Goal: Navigation & Orientation: Find specific page/section

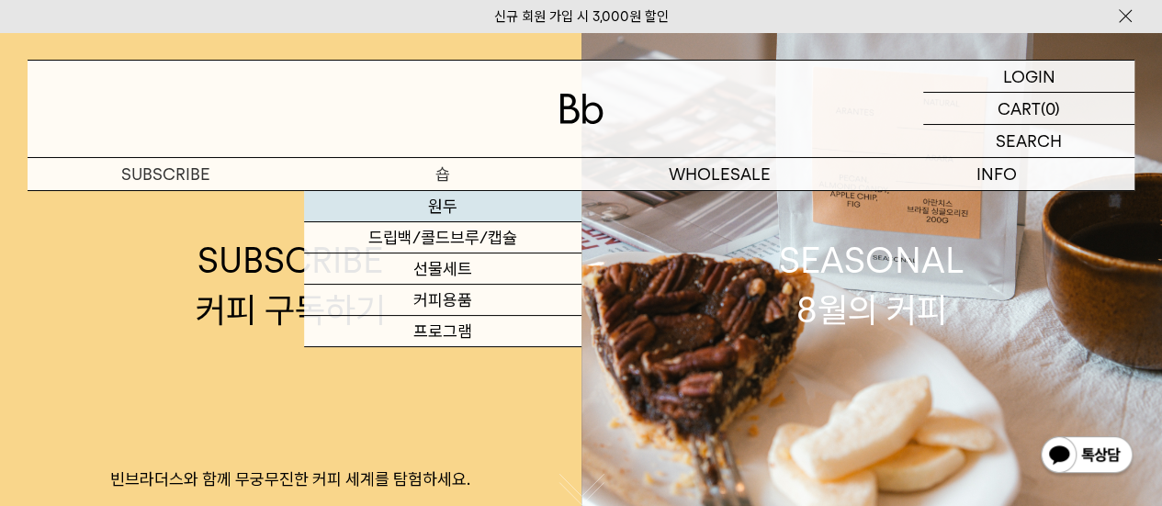
click at [447, 201] on link "원두" at bounding box center [442, 206] width 276 height 31
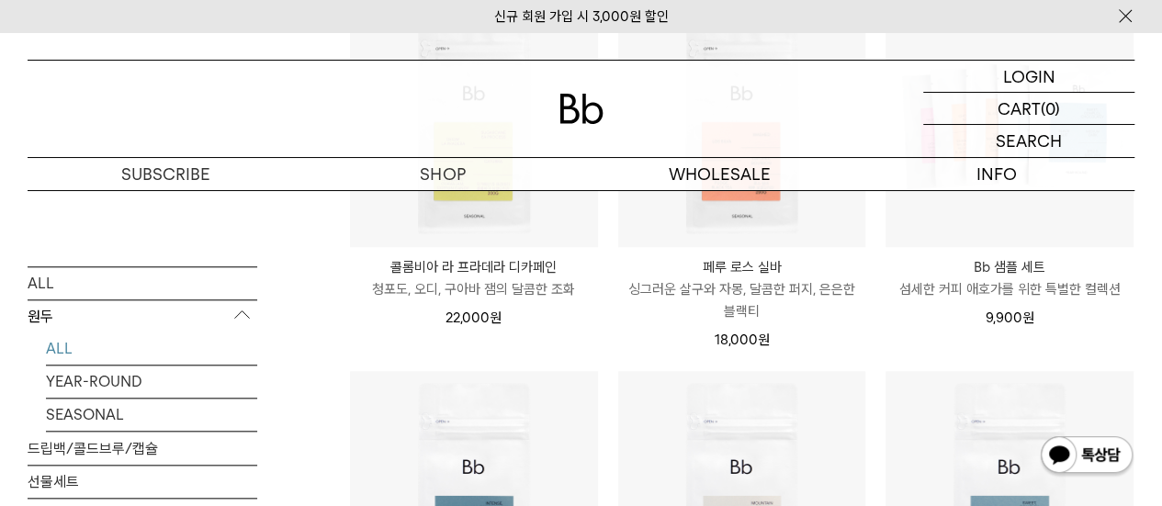
scroll to position [643, 0]
